Goal: Task Accomplishment & Management: Manage account settings

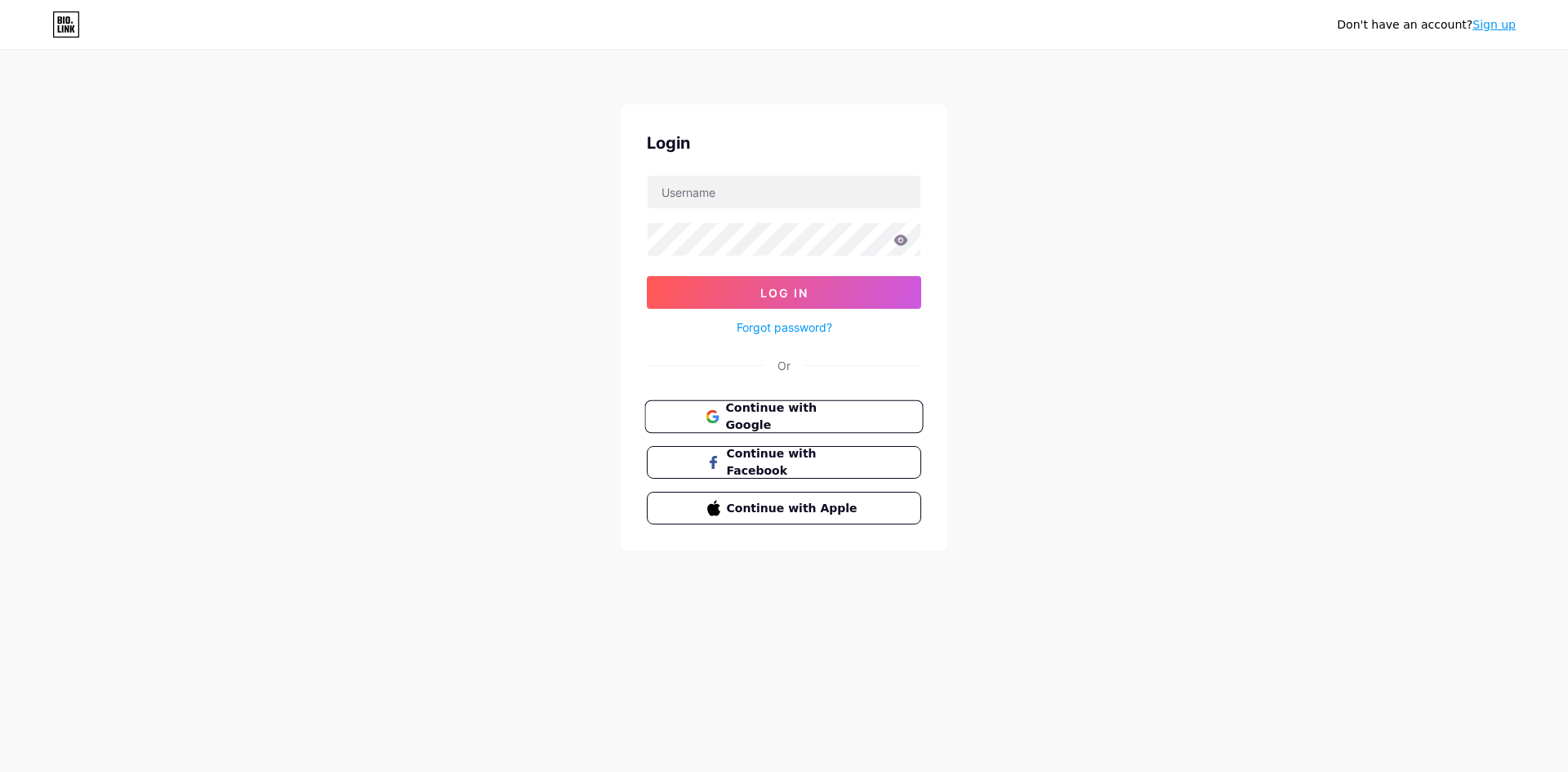
click at [794, 420] on span "Continue with Google" at bounding box center [793, 417] width 136 height 35
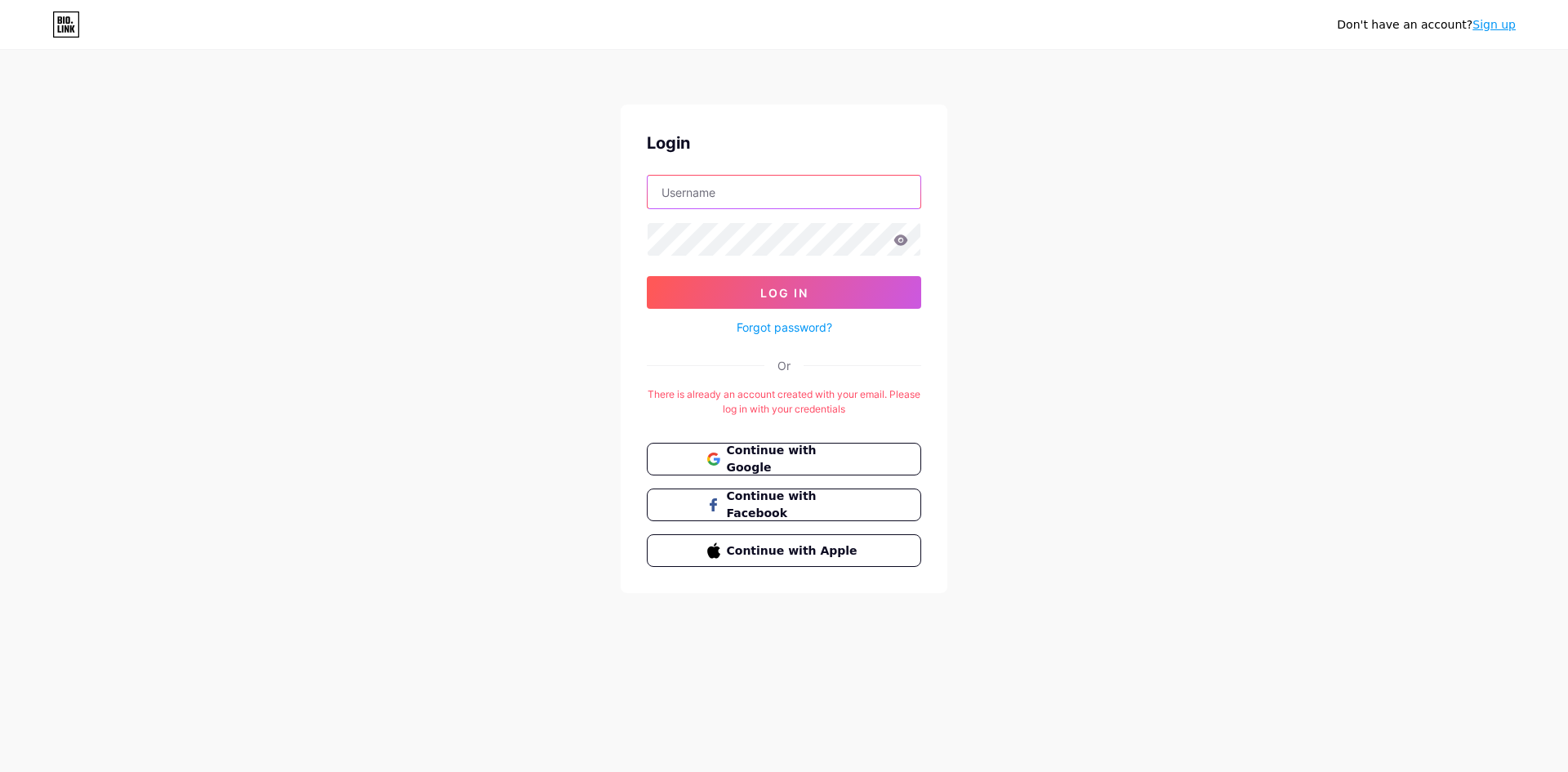
click at [737, 195] on input "text" at bounding box center [784, 192] width 272 height 33
type input "[EMAIL_ADDRESS][DOMAIN_NAME]"
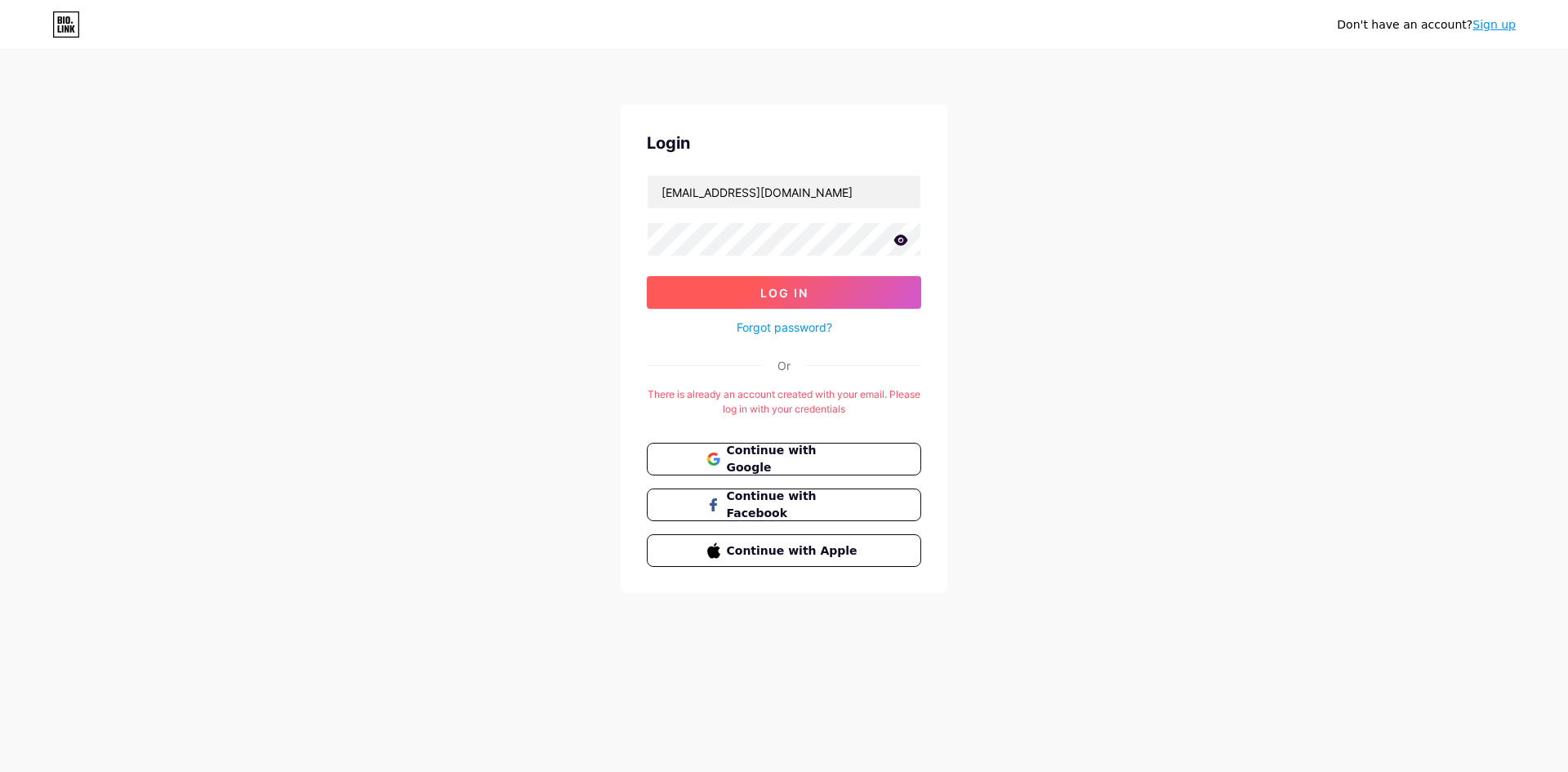
click at [794, 294] on span "Log In" at bounding box center [784, 293] width 48 height 14
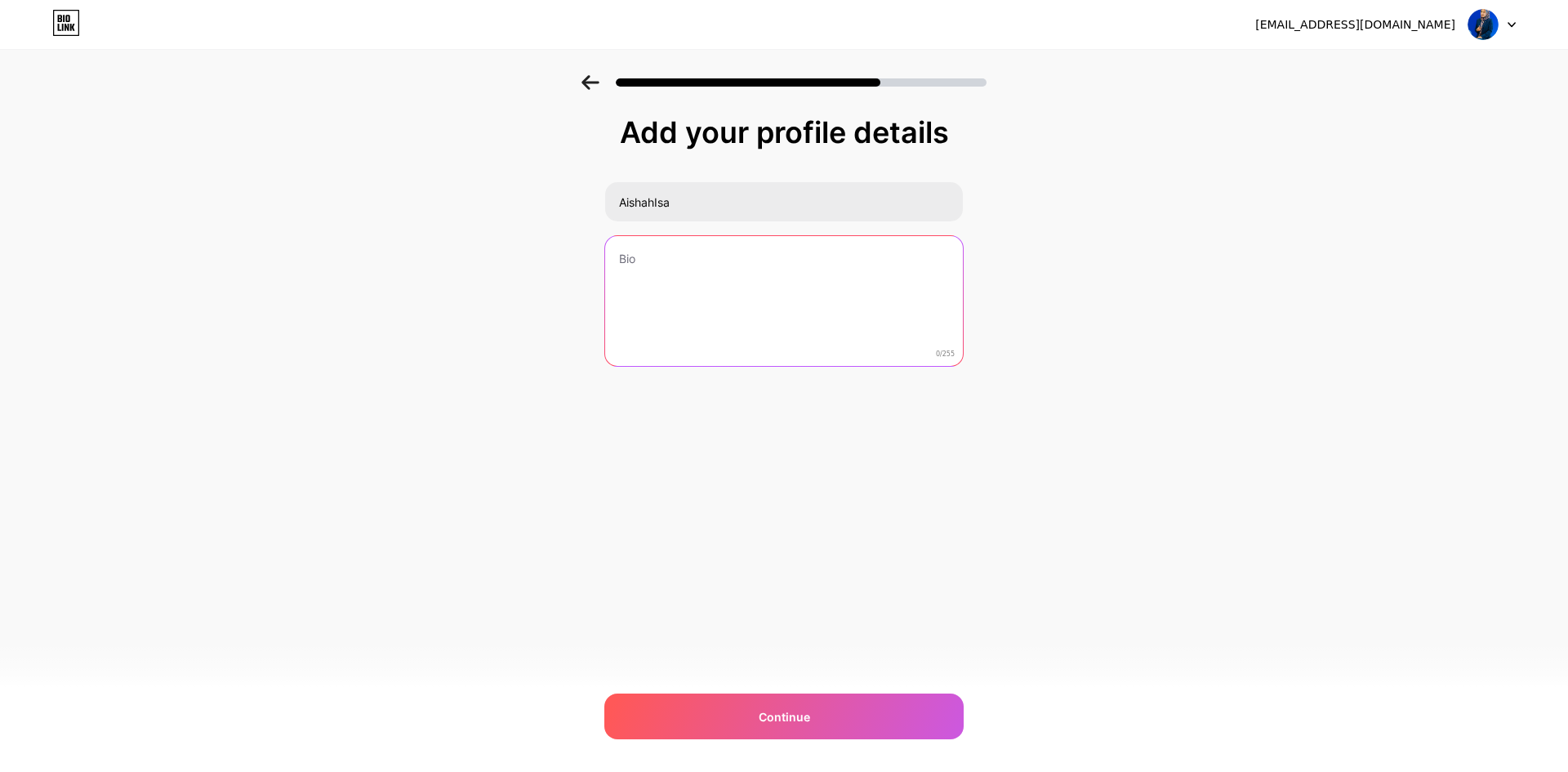
click at [703, 248] on textarea at bounding box center [784, 302] width 357 height 132
click at [730, 256] on textarea "A passionate mother focused on sharing worksheets :)" at bounding box center [784, 302] width 361 height 134
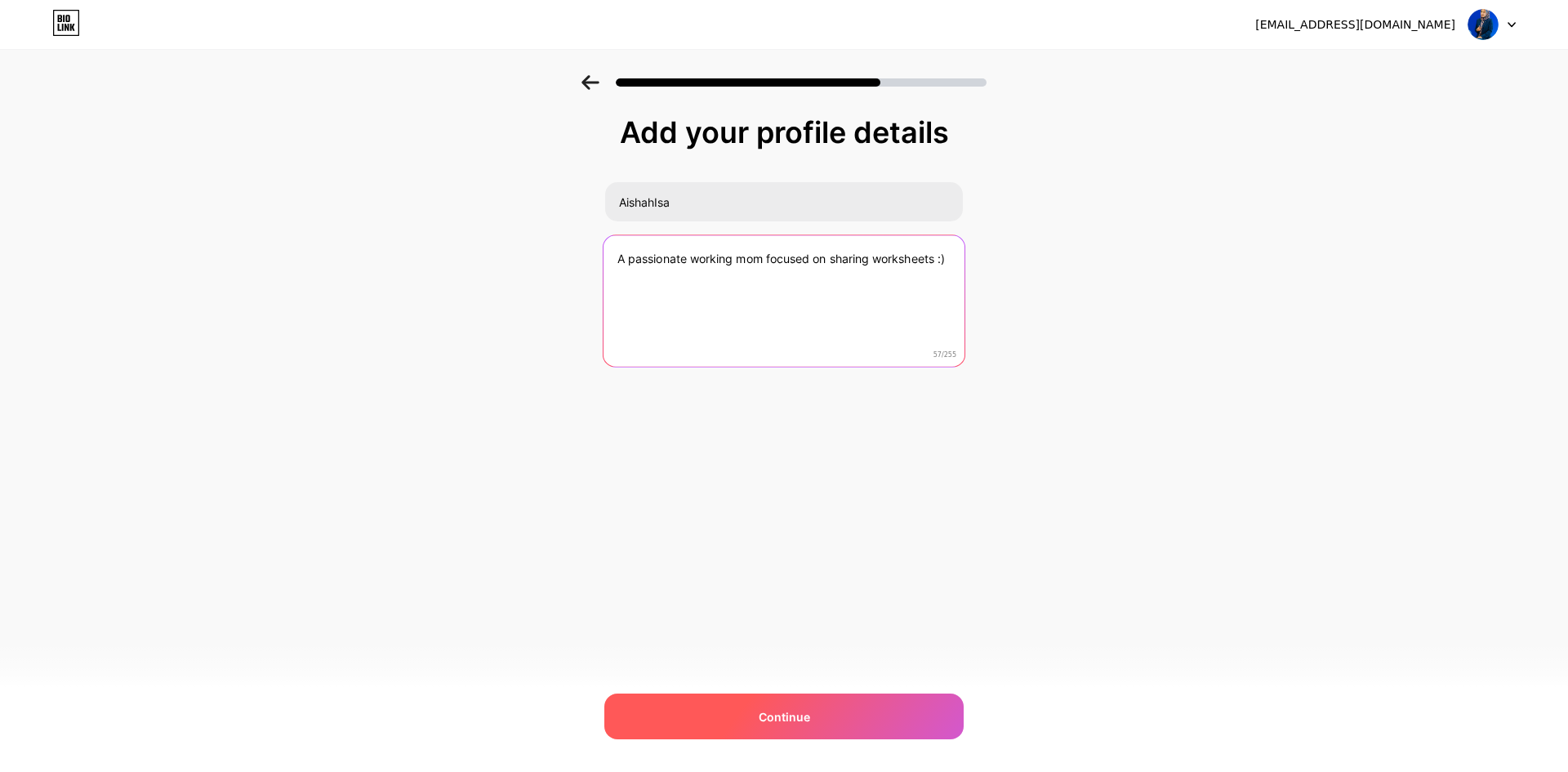
type textarea "A passionate working mom focused on sharing worksheets :)"
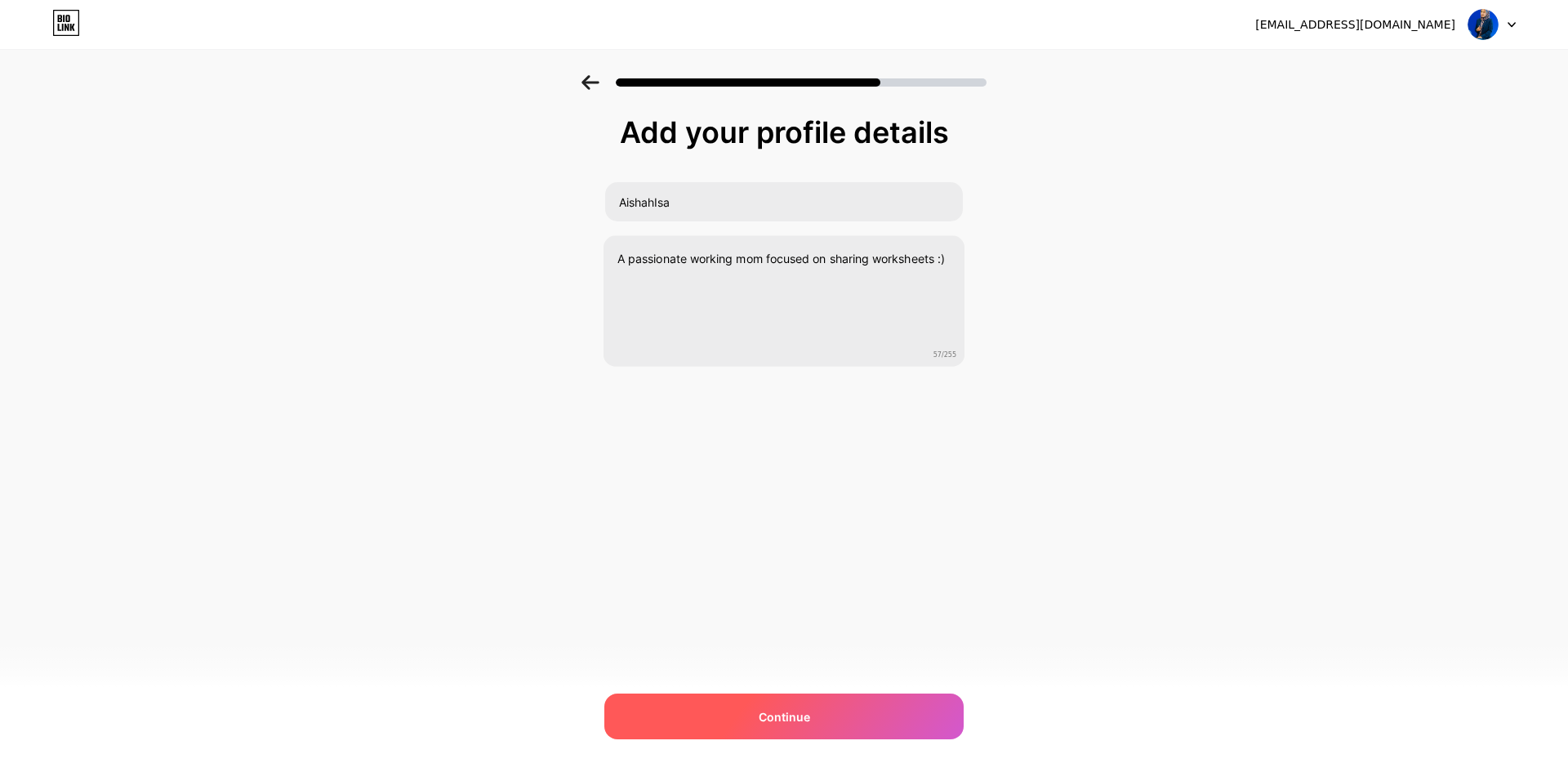
click at [812, 711] on div "Continue" at bounding box center [784, 716] width 359 height 46
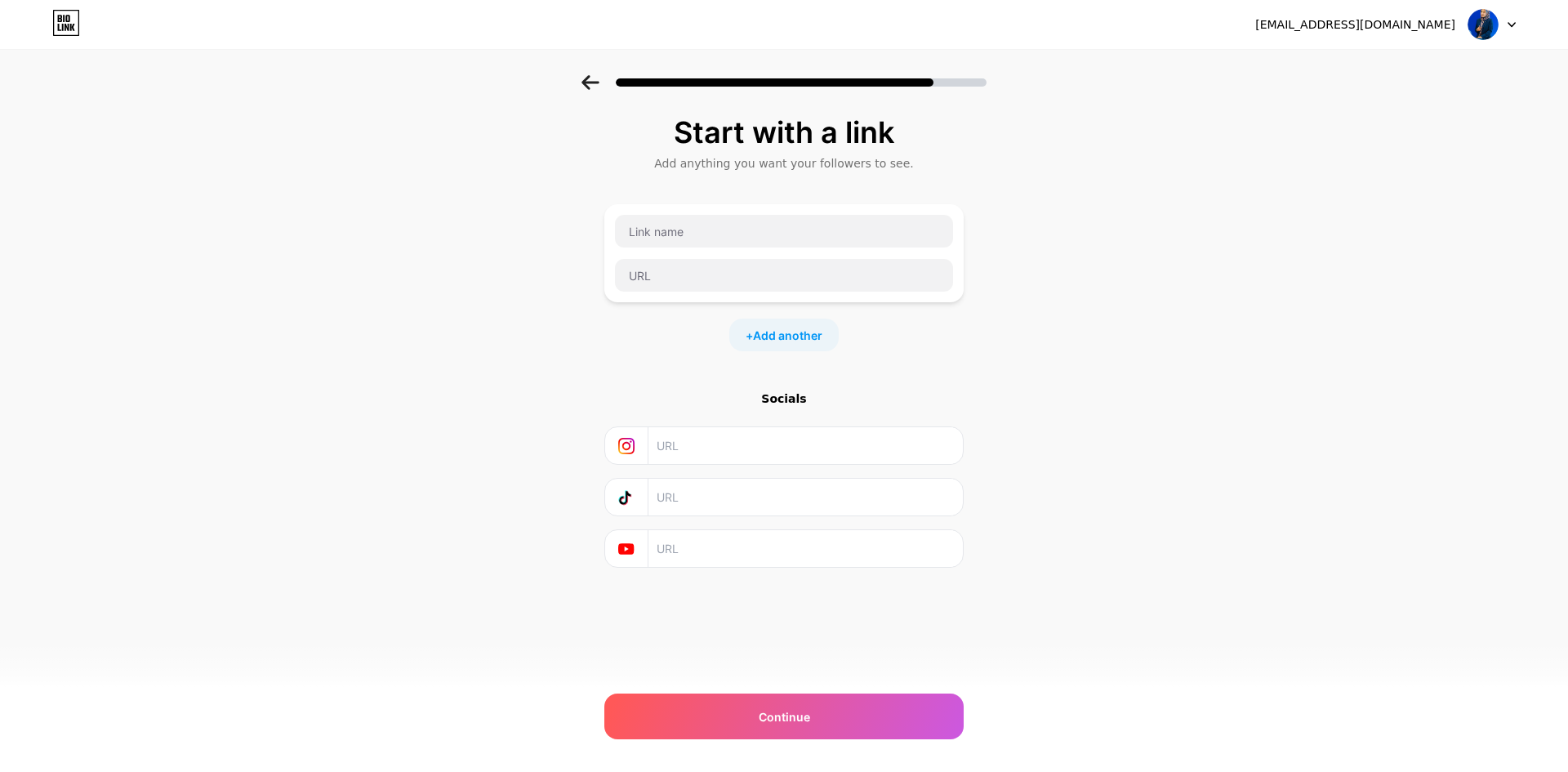
click at [721, 501] on input "text" at bounding box center [804, 497] width 296 height 37
click at [691, 495] on input "text" at bounding box center [804, 497] width 296 height 37
paste input "[URL][DOMAIN_NAME][DOMAIN_NAME]"
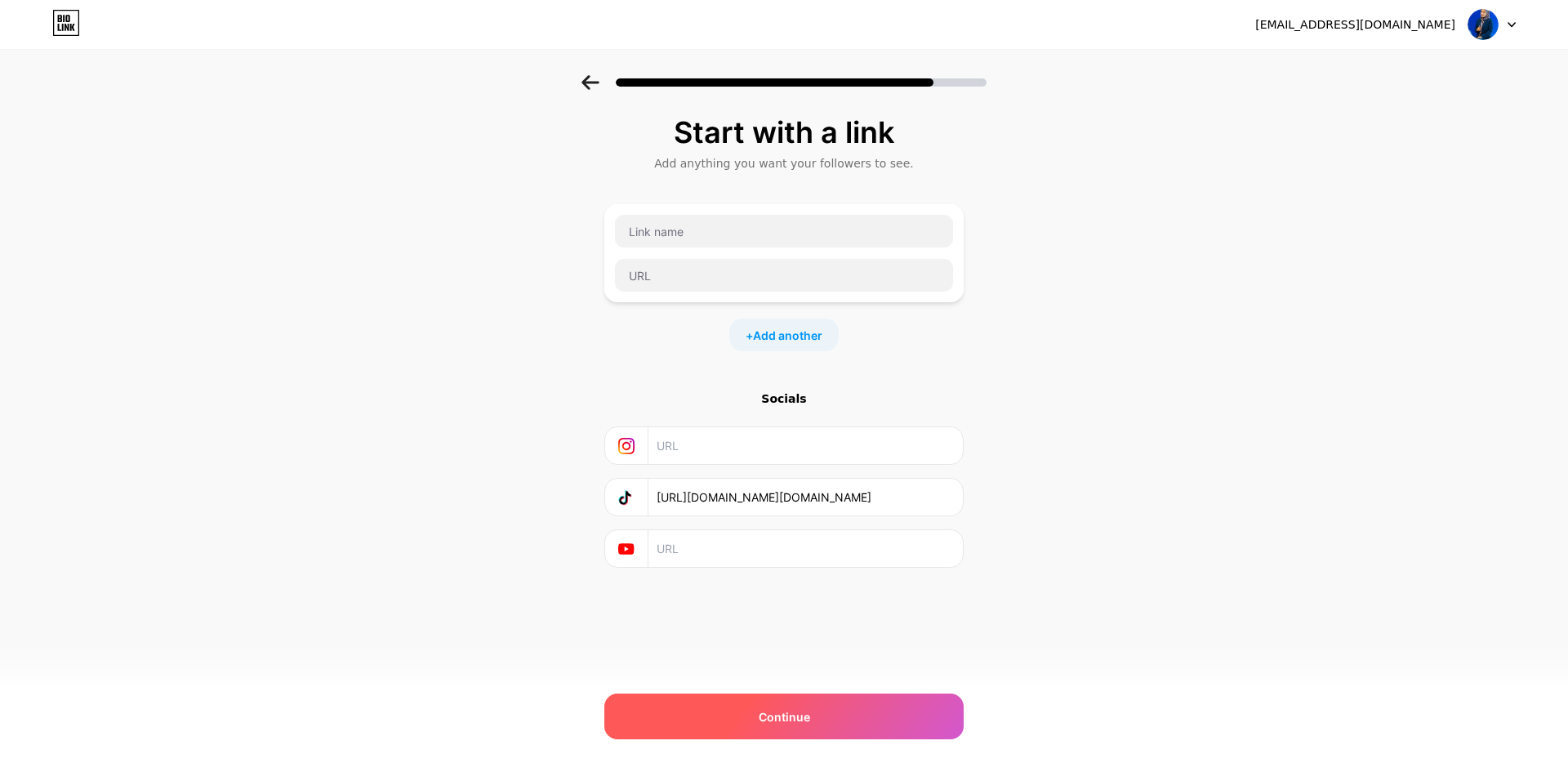
type input "[URL][DOMAIN_NAME][DOMAIN_NAME]"
click at [872, 715] on div "Continue" at bounding box center [784, 716] width 359 height 46
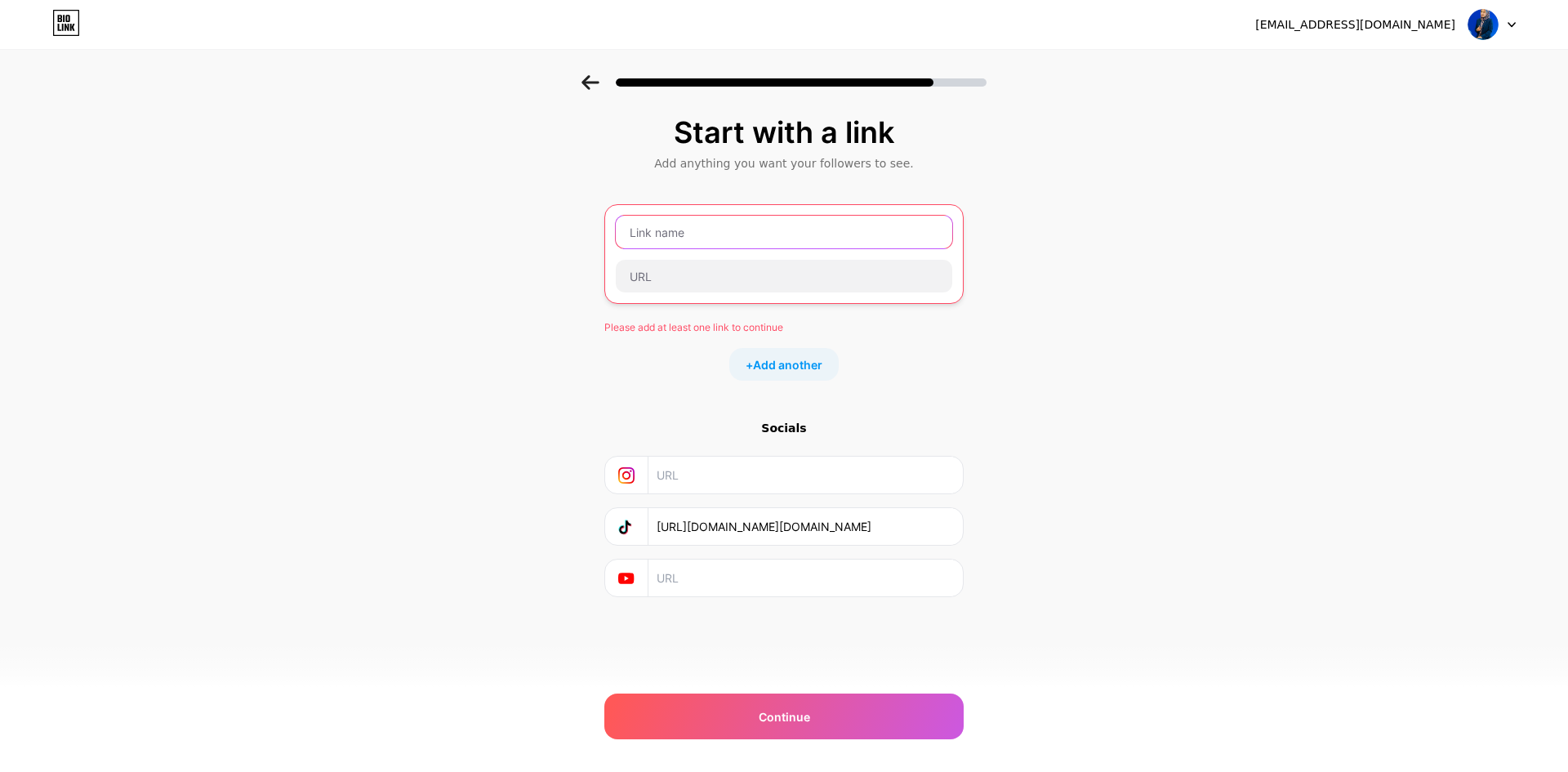
click at [719, 228] on input "text" at bounding box center [784, 232] width 336 height 33
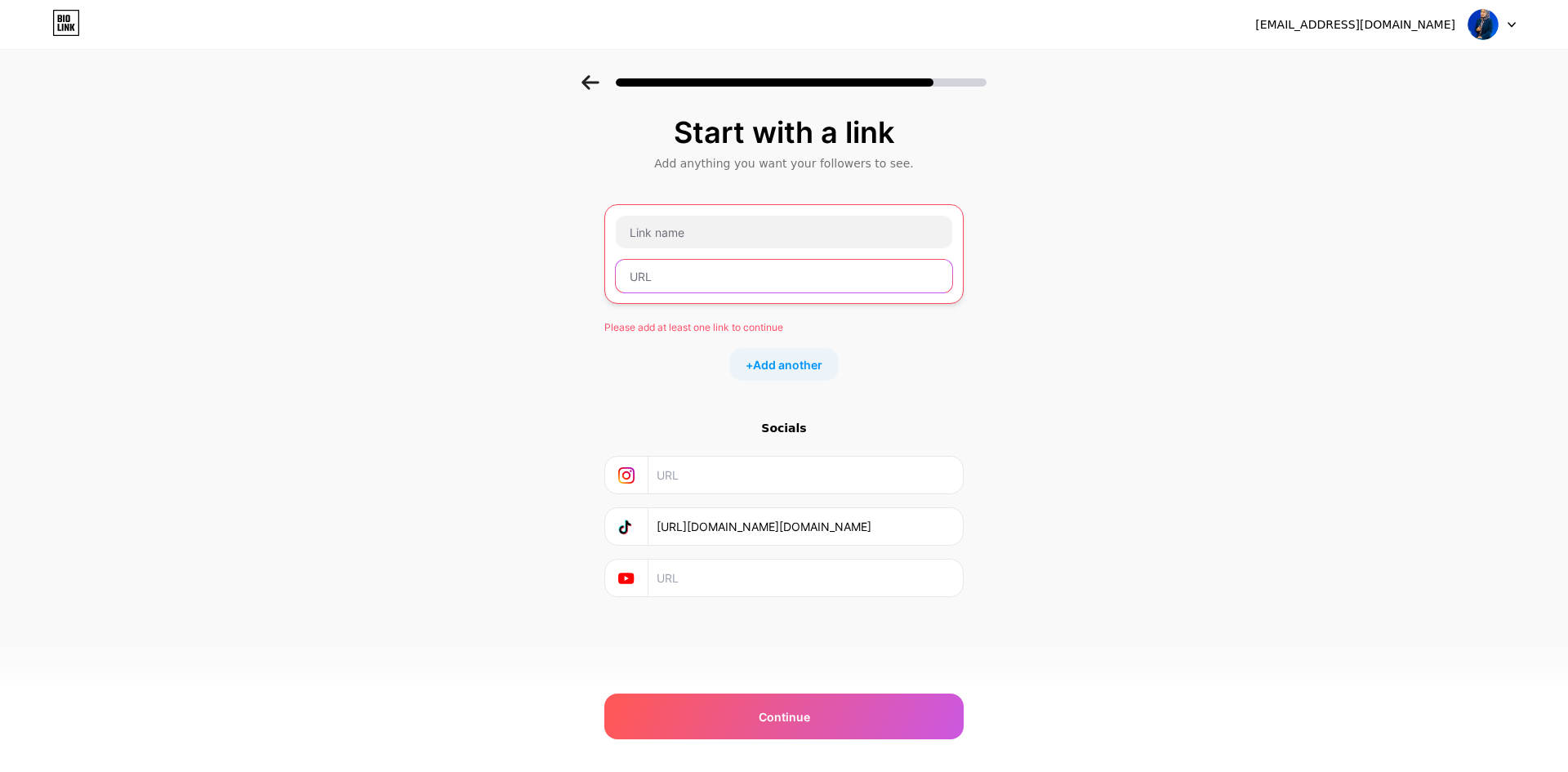
click at [656, 273] on input "text" at bounding box center [784, 276] width 336 height 33
paste input "zy2g4zpv-rlkh-1519-fhhj-eazet4wgwiq1"
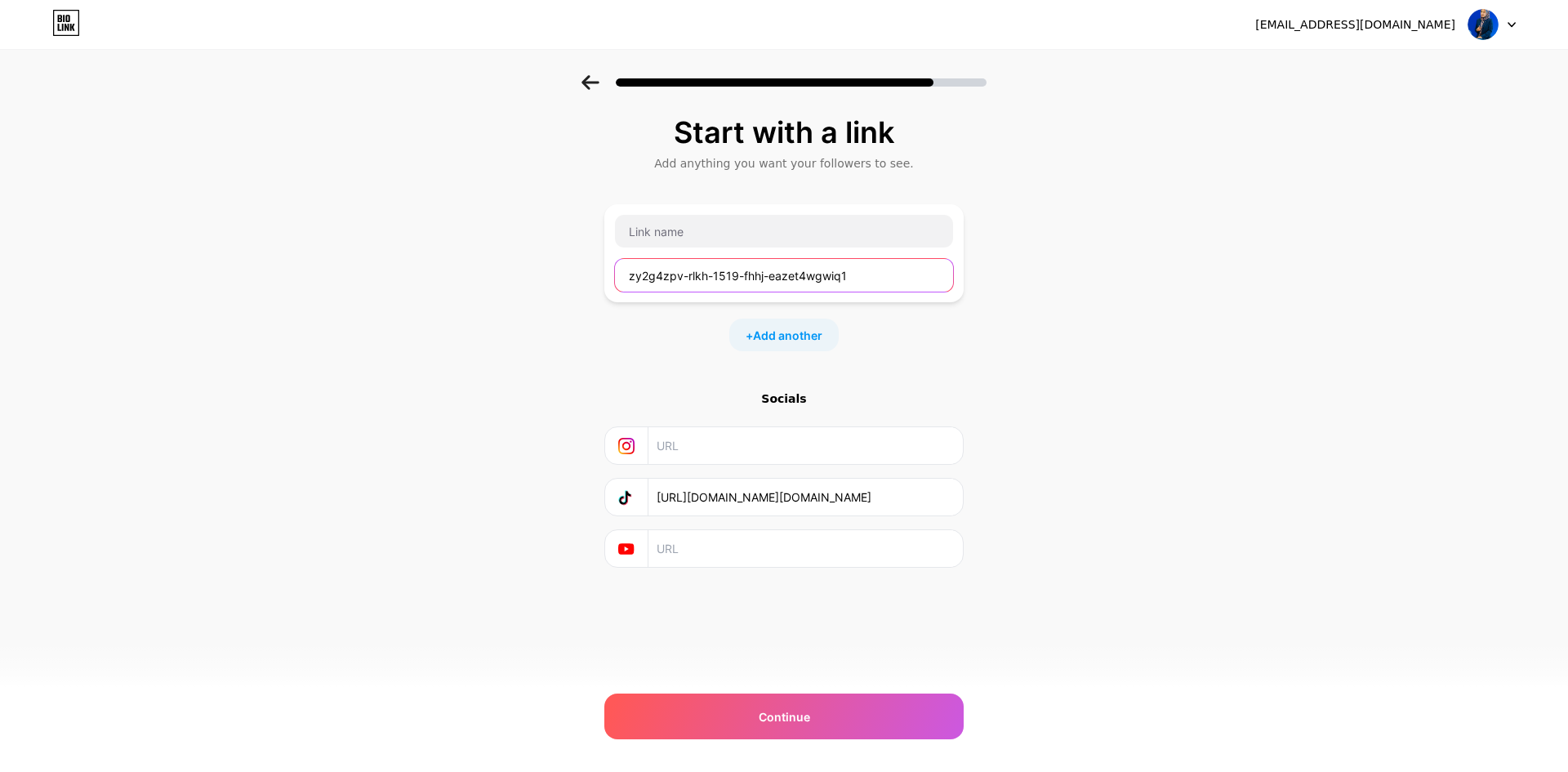
click at [819, 282] on input "zy2g4zpv-rlkh-1519-fhhj-eazet4wgwiq1" at bounding box center [784, 275] width 338 height 33
type input "zy2g4zpv-rlkh-1519-fhhj-eazet4wgwiq1"
click at [1021, 523] on div "Start with a link Add anything you want your followers to see. zy2g4zpv-rlkh-15…" at bounding box center [784, 362] width 1568 height 574
drag, startPoint x: 868, startPoint y: 276, endPoint x: 599, endPoint y: 274, distance: 269.0
click at [599, 274] on div "Start with a link Add anything you want your followers to see. zy2g4zpv-rlkh-15…" at bounding box center [784, 362] width 1568 height 574
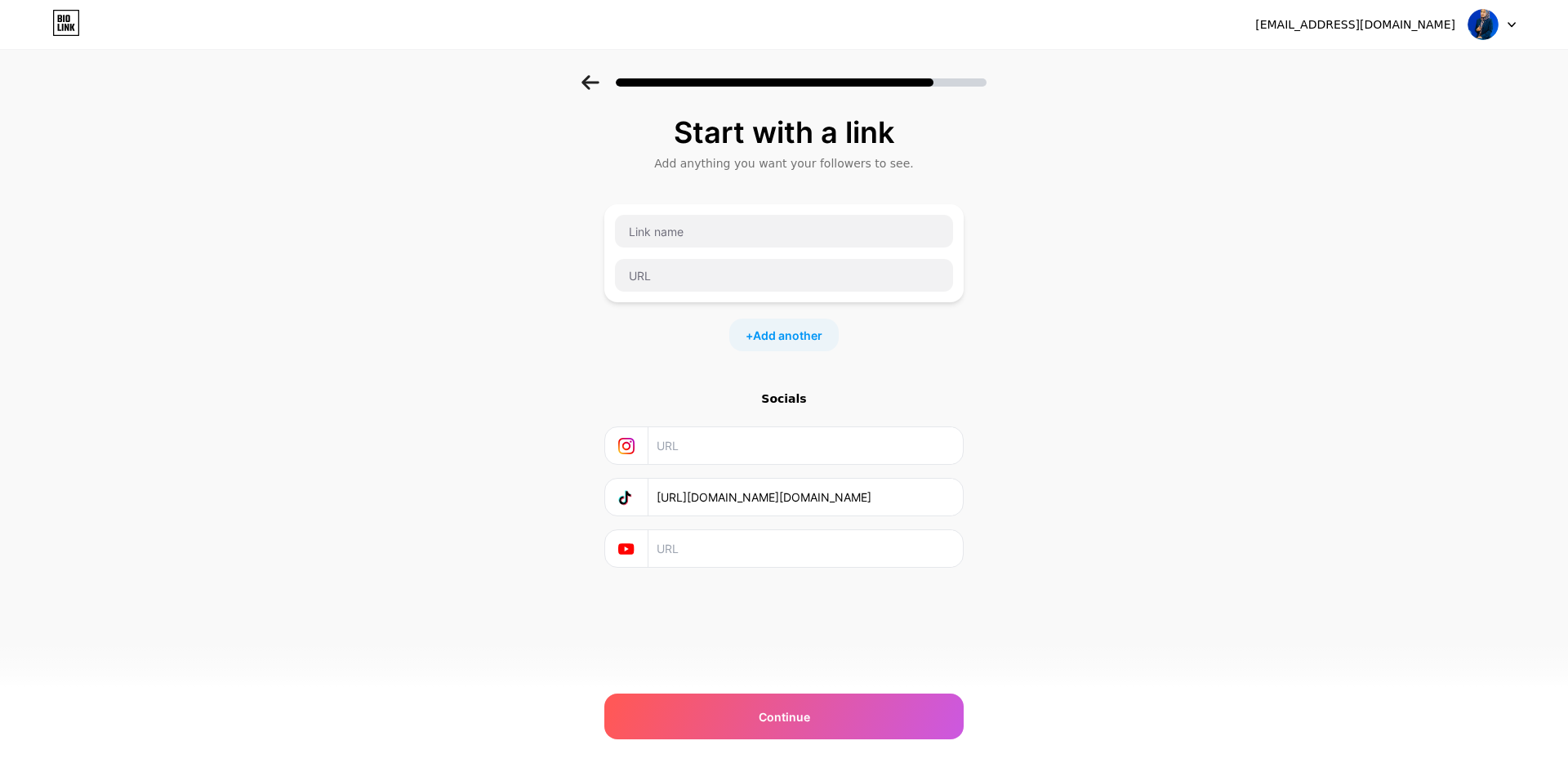
click at [1038, 379] on div "Start with a link Add anything you want your followers to see. + Add another So…" at bounding box center [784, 362] width 1568 height 574
